Goal: Transaction & Acquisition: Register for event/course

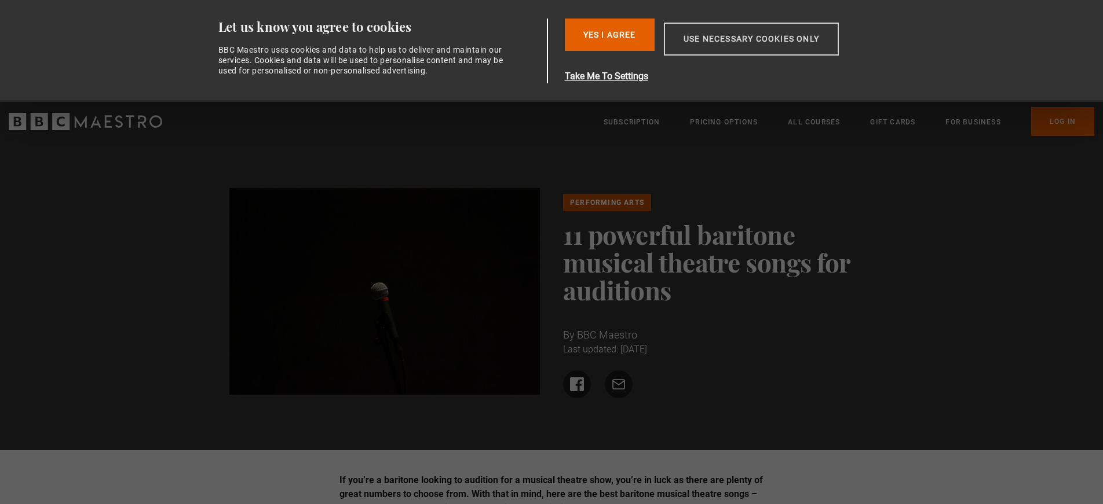
click at [734, 37] on button "Use necessary cookies only" at bounding box center [751, 39] width 175 height 33
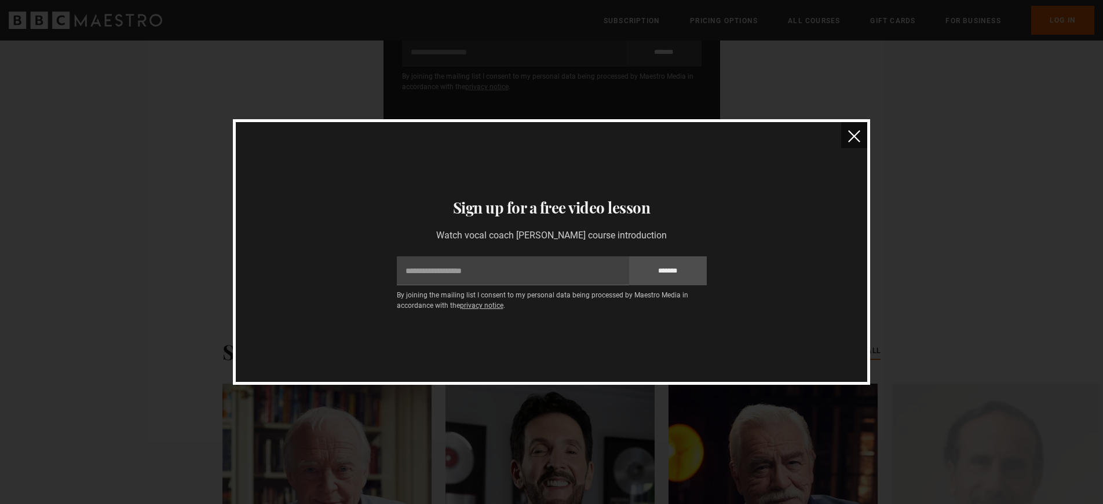
scroll to position [2947, 0]
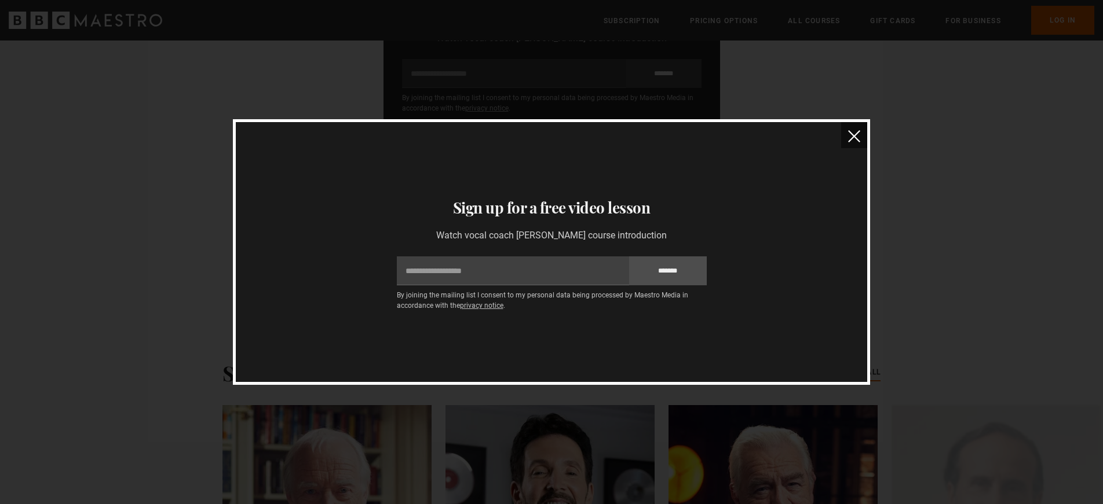
click at [855, 135] on img "close" at bounding box center [854, 136] width 12 height 12
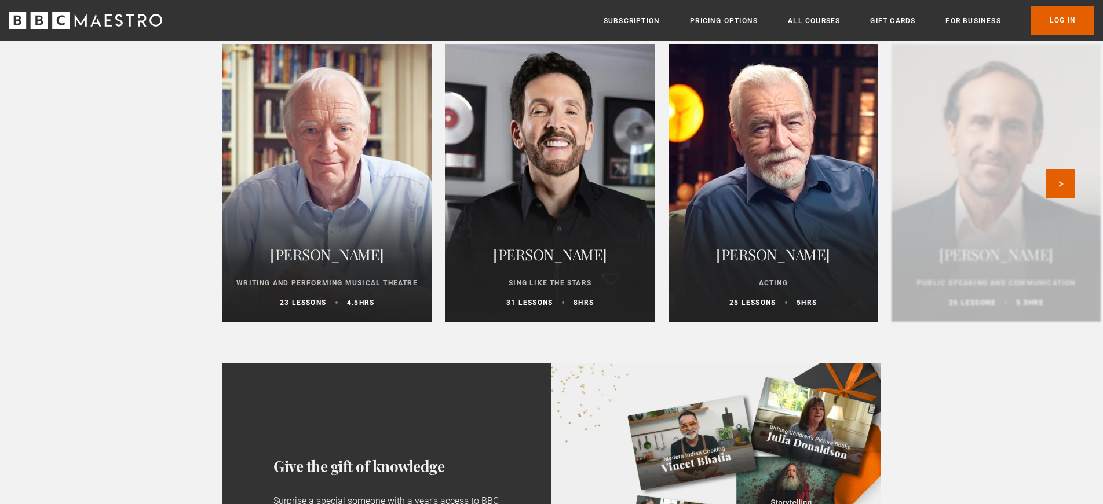
scroll to position [3305, 0]
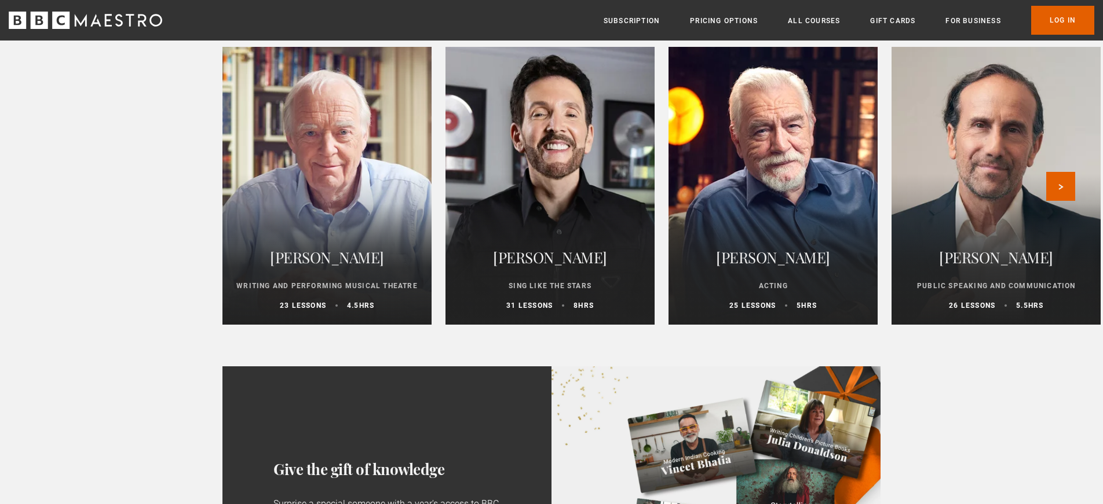
click at [551, 244] on h2 "Eric Vetro" at bounding box center [549, 258] width 181 height 28
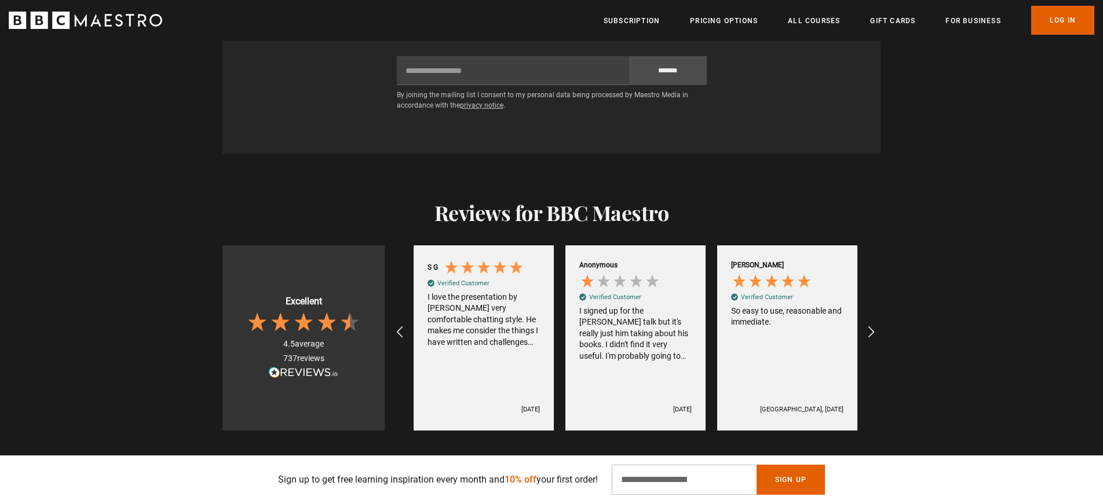
scroll to position [2202, 0]
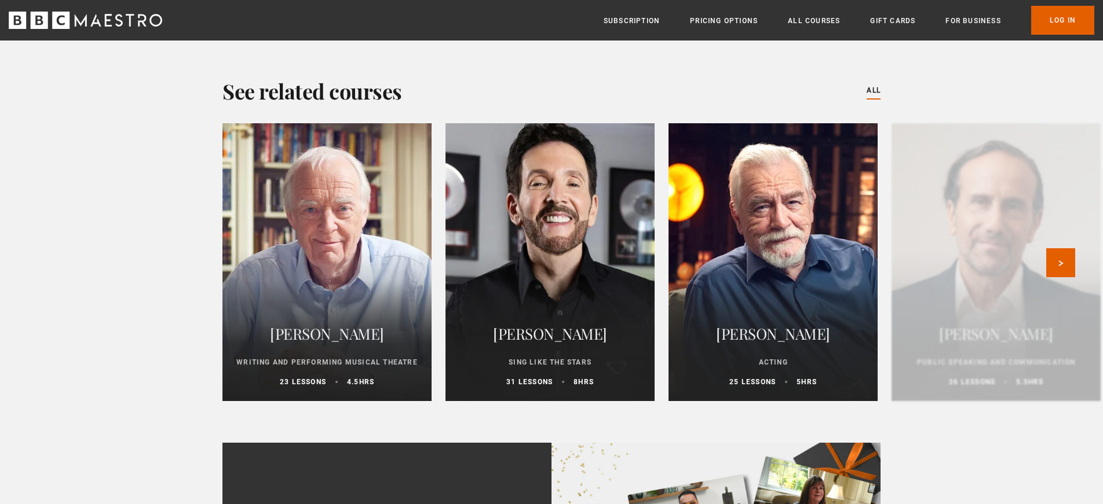
scroll to position [3228, 0]
click at [561, 240] on div at bounding box center [550, 263] width 230 height 306
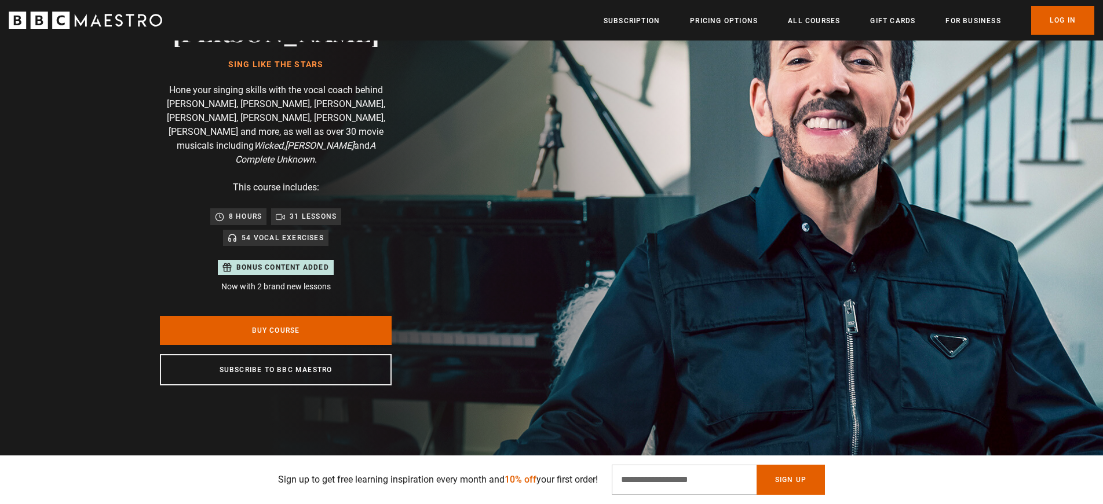
scroll to position [0, 152]
click at [274, 316] on link "Buy Course" at bounding box center [276, 330] width 232 height 29
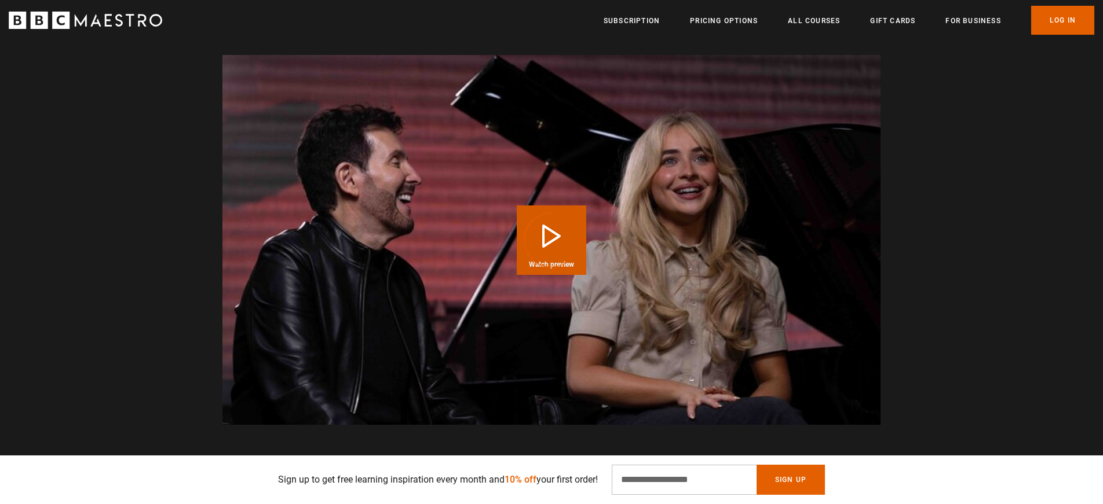
scroll to position [1286, 0]
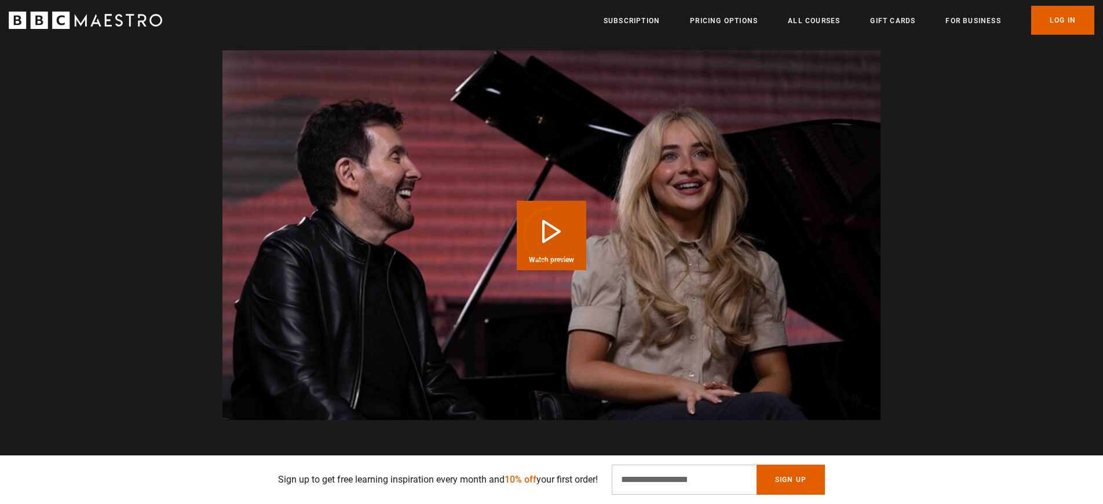
click at [547, 207] on div "Video Player is loading." at bounding box center [551, 236] width 58 height 58
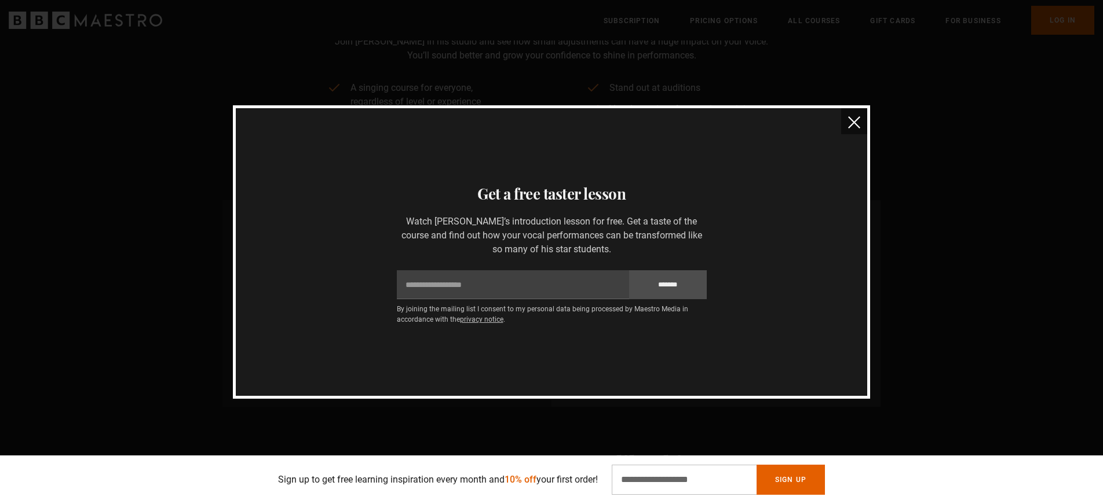
scroll to position [0, 759]
click at [857, 119] on img "close" at bounding box center [854, 122] width 12 height 12
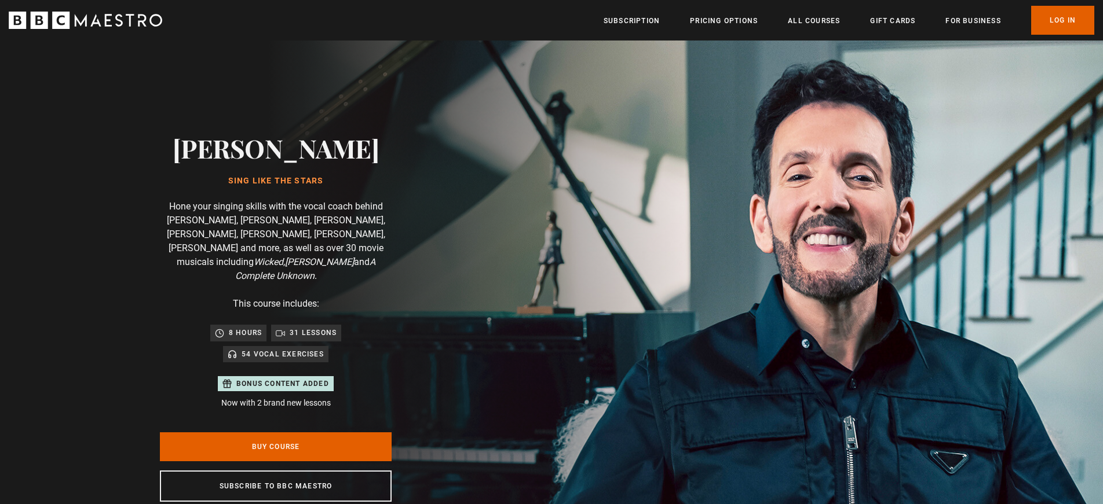
scroll to position [0, 1669]
